Goal: Transaction & Acquisition: Subscribe to service/newsletter

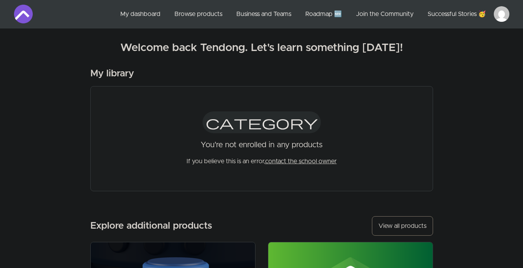
click at [133, 13] on link "My dashboard" at bounding box center [140, 14] width 53 height 19
click at [383, 74] on div "My library" at bounding box center [261, 73] width 342 height 12
click at [142, 10] on link "My dashboard" at bounding box center [140, 14] width 53 height 19
click at [504, 15] on html "Skip to main content Main menu Includes navigation links and user settings My d…" at bounding box center [261, 265] width 523 height 530
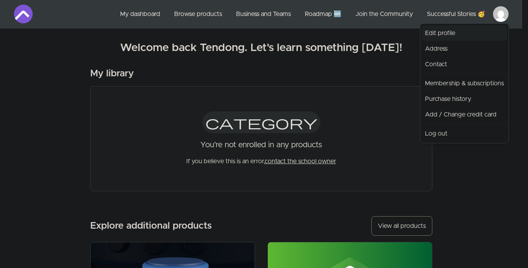
click at [462, 33] on link "Edit profile" at bounding box center [464, 33] width 85 height 16
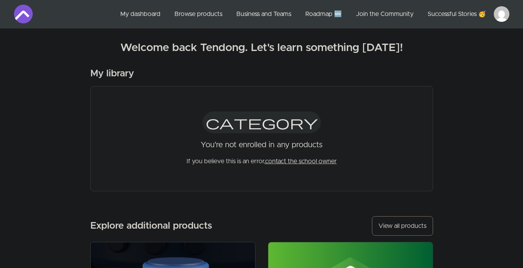
click at [188, 16] on link "Browse products" at bounding box center [198, 14] width 60 height 19
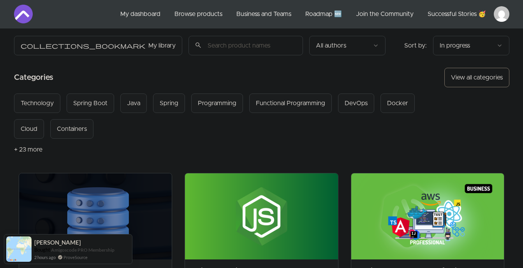
scroll to position [16, 0]
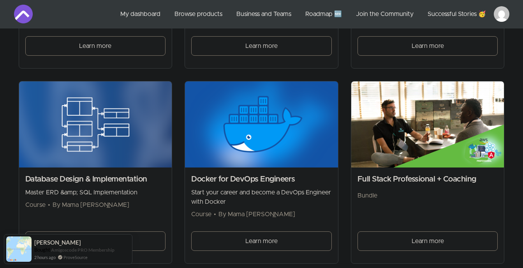
scroll to position [322, 0]
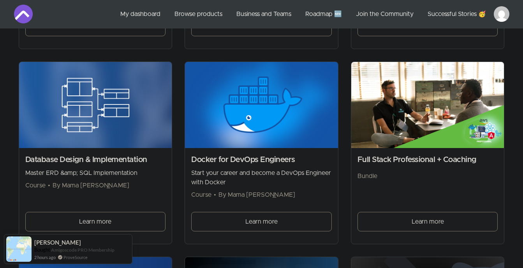
click at [165, 167] on div "Database Design & Implementation Master ERD &amp; SQL Implementation Course • B…" at bounding box center [95, 172] width 140 height 36
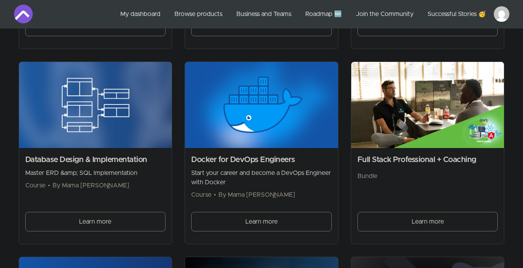
click at [101, 219] on span "Learn more" at bounding box center [95, 221] width 32 height 9
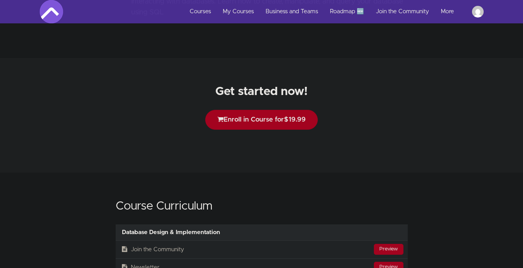
scroll to position [1202, 0]
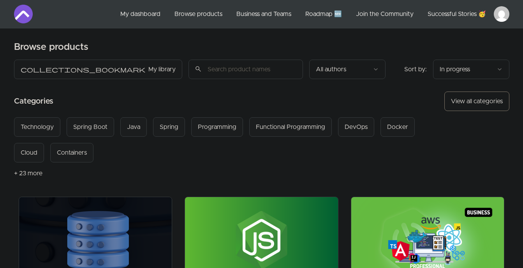
click at [25, 173] on button "+ 23 more" at bounding box center [28, 173] width 28 height 22
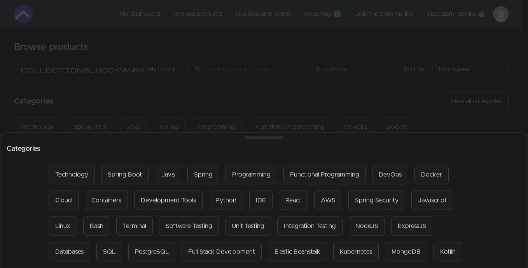
click at [404, 101] on div at bounding box center [264, 134] width 528 height 268
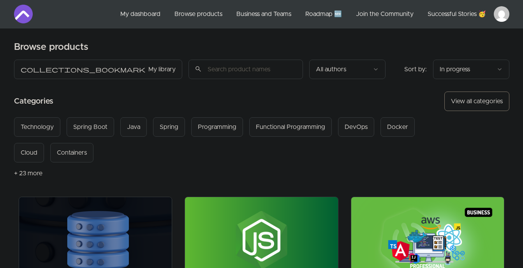
click at [282, 16] on link "Business and Teams" at bounding box center [263, 14] width 67 height 19
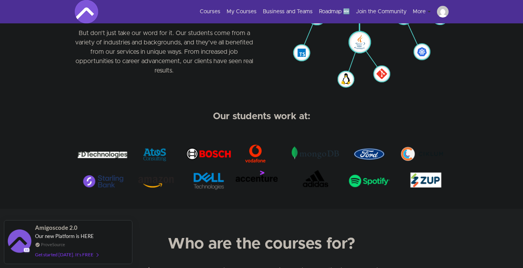
scroll to position [478, 0]
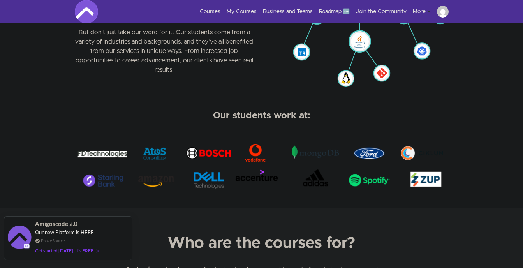
click at [85, 250] on div "Get started [DATE]. It's FREE" at bounding box center [66, 250] width 63 height 9
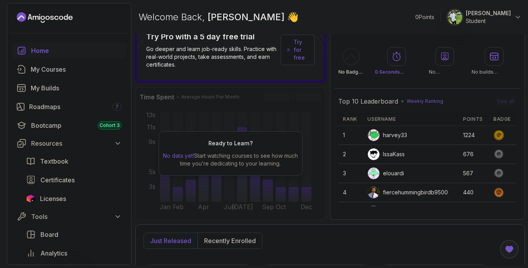
scroll to position [21, 0]
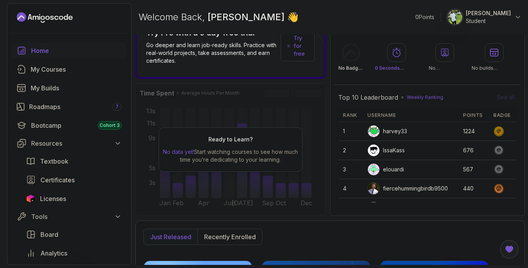
click at [199, 107] on div "Ready to Learn? No data yet! Start watching courses to see how much time you’re…" at bounding box center [230, 149] width 190 height 132
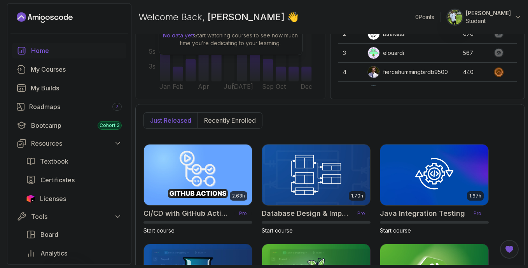
scroll to position [145, 0]
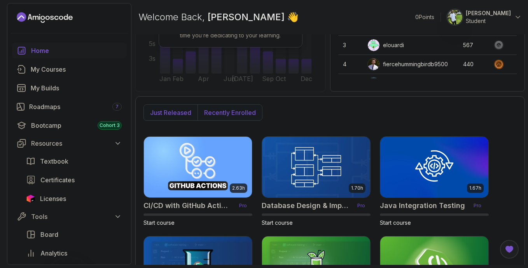
click at [219, 111] on p "Recently enrolled" at bounding box center [230, 112] width 52 height 9
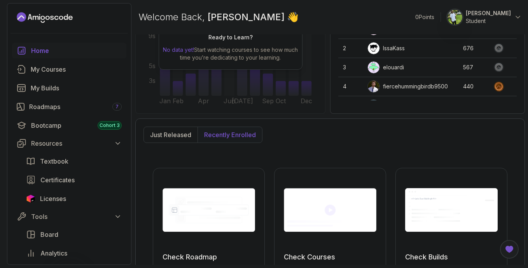
scroll to position [136, 0]
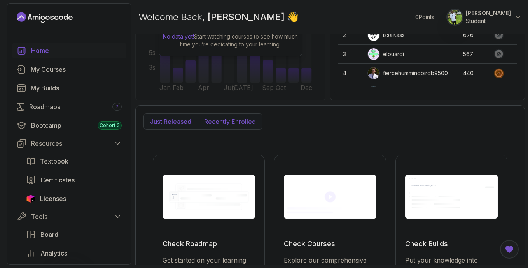
click at [157, 122] on p "Just released" at bounding box center [170, 121] width 41 height 9
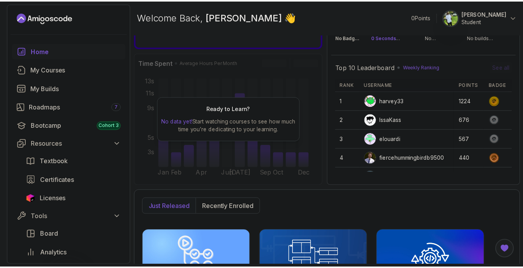
scroll to position [0, 0]
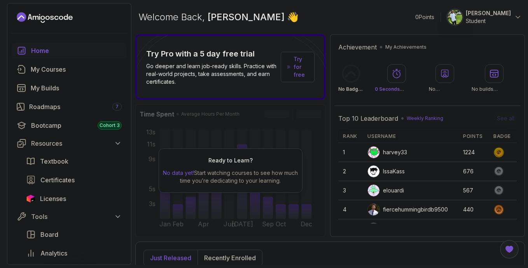
click at [301, 67] on p "Try for free" at bounding box center [301, 66] width 14 height 23
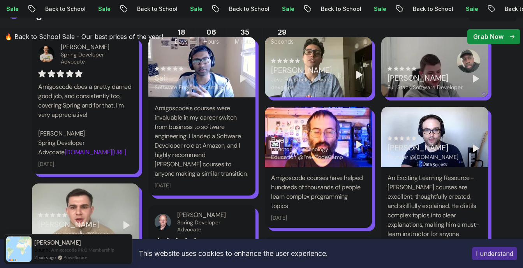
scroll to position [1401, 0]
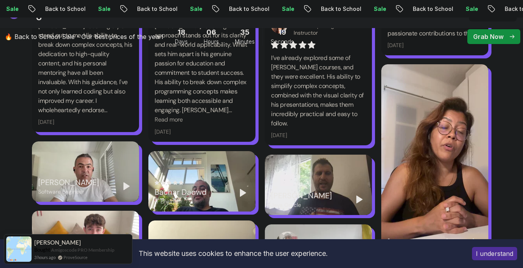
click at [293, 121] on div "Assma Fadhli DevSecOps Engineer & Instructor I’ve already explored some of Nels…" at bounding box center [318, 76] width 107 height 137
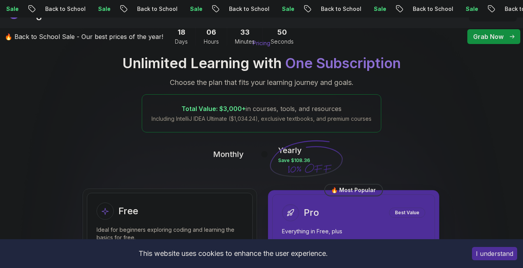
scroll to position [114, 0]
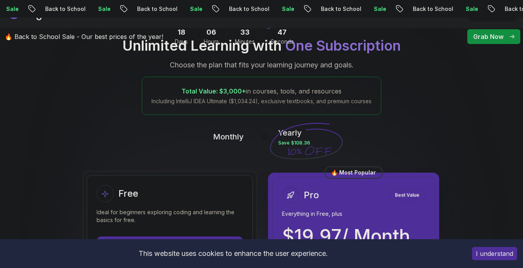
click at [227, 141] on p "Monthly" at bounding box center [228, 136] width 31 height 11
click at [233, 134] on p "Monthly" at bounding box center [228, 136] width 31 height 11
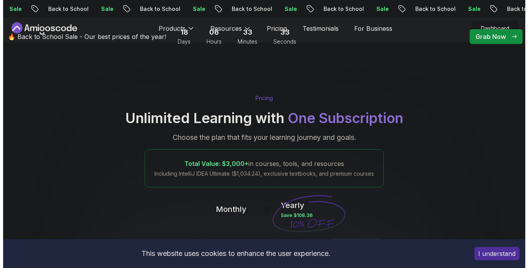
scroll to position [0, 0]
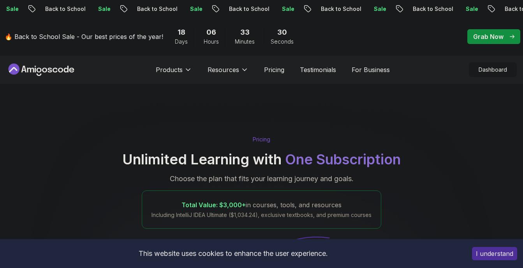
click at [500, 35] on p "Grab Now" at bounding box center [488, 36] width 30 height 9
click at [508, 38] on div "Grab Now" at bounding box center [493, 36] width 41 height 9
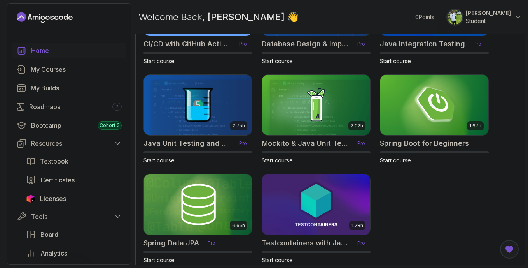
scroll to position [314, 0]
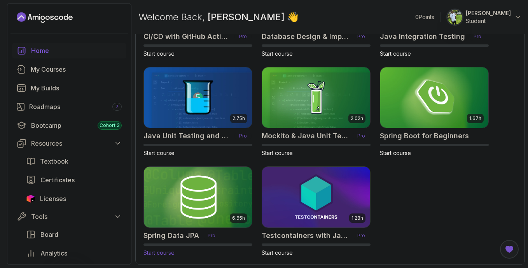
click at [166, 228] on div "6.65h Spring Data JPA Pro Start course" at bounding box center [198, 211] width 109 height 90
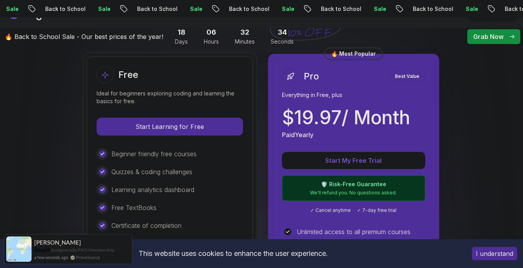
scroll to position [232, 0]
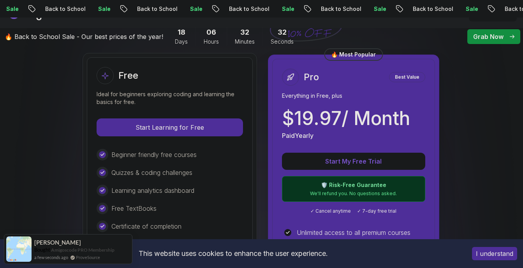
click at [402, 80] on p "Best Value" at bounding box center [407, 77] width 34 height 8
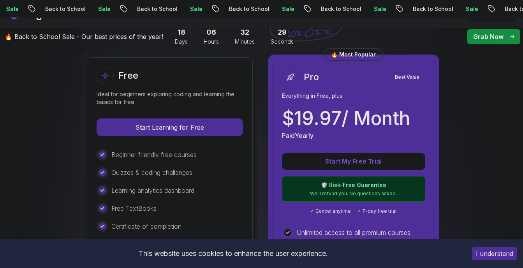
click at [302, 146] on div "Pro Best Value Everything in Free, plus $ 19.97 / Month Paid Yearly Start My Fr…" at bounding box center [353, 237] width 163 height 357
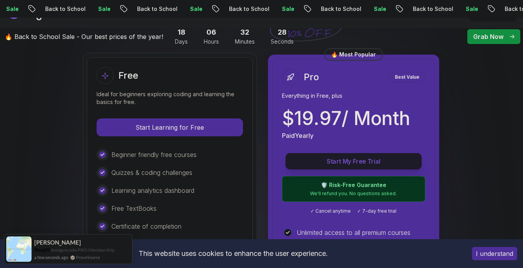
click at [322, 161] on p "Start My Free Trial" at bounding box center [353, 161] width 118 height 9
